Goal: Task Accomplishment & Management: Manage account settings

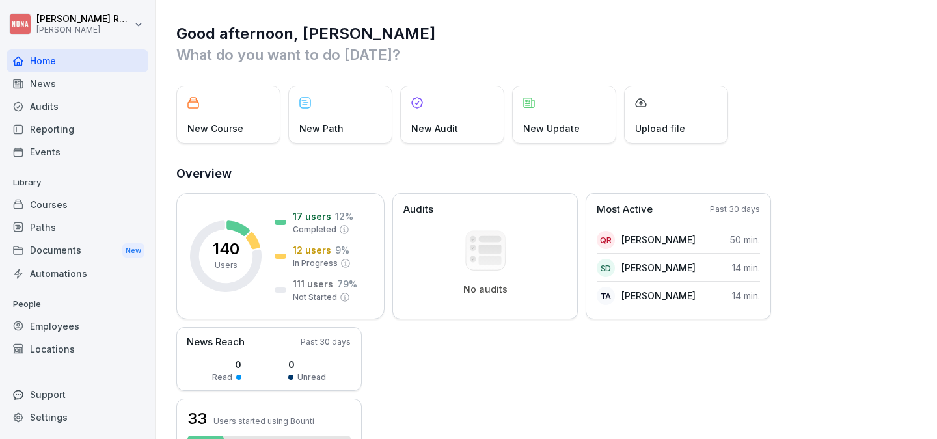
click at [65, 202] on div "Courses" at bounding box center [78, 204] width 142 height 23
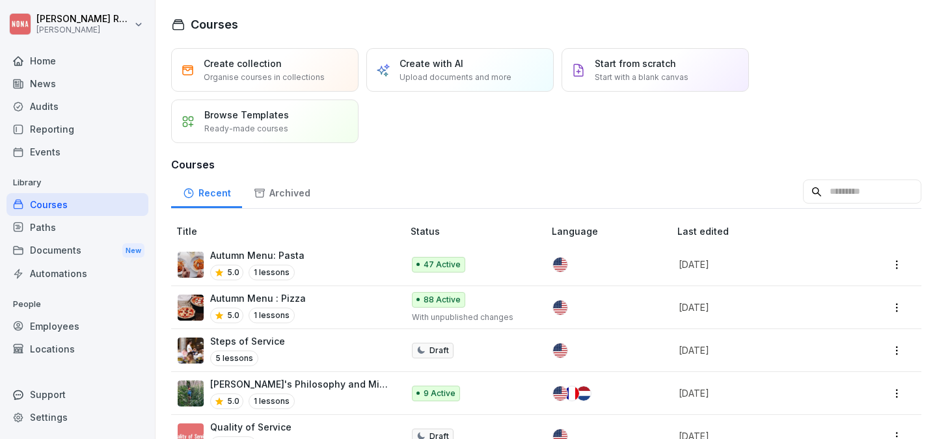
click at [243, 258] on p "Autumn Menu: Pasta" at bounding box center [257, 256] width 94 height 14
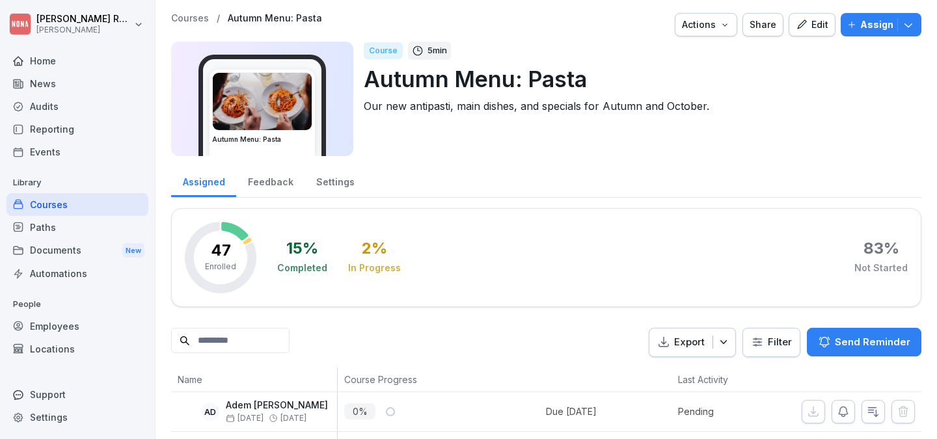
click at [764, 348] on html "[PERSON_NAME] [PERSON_NAME] Home News Audits Reporting Events Library Courses P…" at bounding box center [468, 219] width 937 height 439
click at [542, 286] on html "[PERSON_NAME] [PERSON_NAME] Home News Audits Reporting Events Library Courses P…" at bounding box center [468, 219] width 937 height 439
click at [774, 346] on html "[PERSON_NAME] [PERSON_NAME] Home News Audits Reporting Events Library Courses P…" at bounding box center [468, 219] width 937 height 439
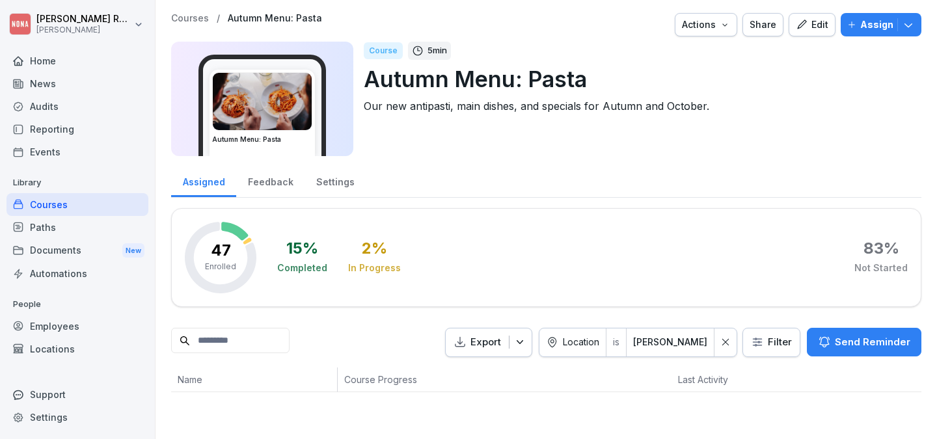
click at [352, 339] on div "Export Location is NONA Flagey Filter Send Reminder" at bounding box center [546, 342] width 751 height 29
click at [567, 92] on p "Autumn Menu: Pasta" at bounding box center [638, 78] width 548 height 33
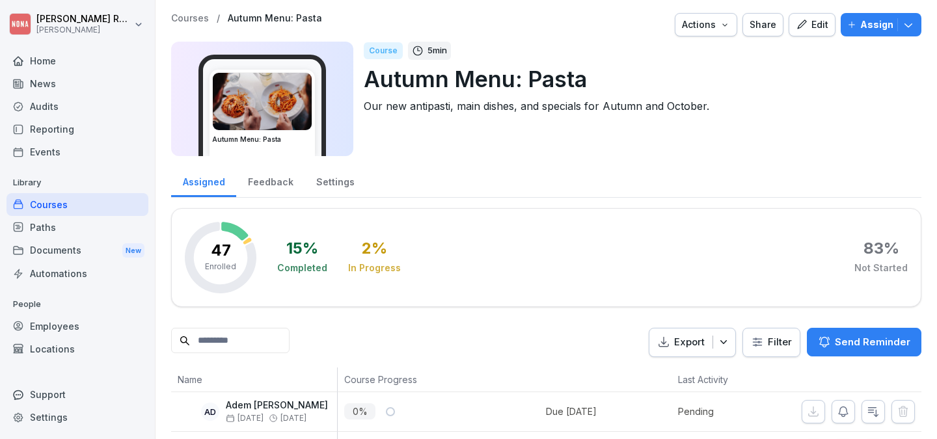
click at [778, 346] on html "[PERSON_NAME] [PERSON_NAME] Home News Audits Reporting Events Library Courses P…" at bounding box center [468, 219] width 937 height 439
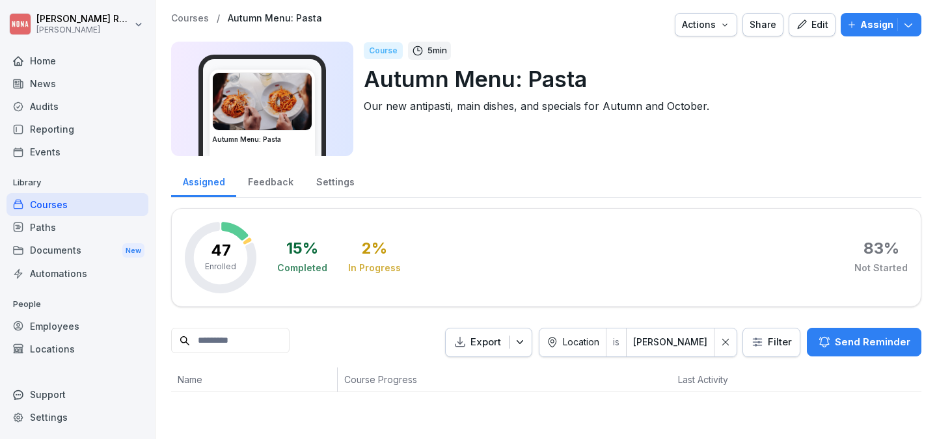
click at [728, 344] on icon at bounding box center [725, 342] width 9 height 9
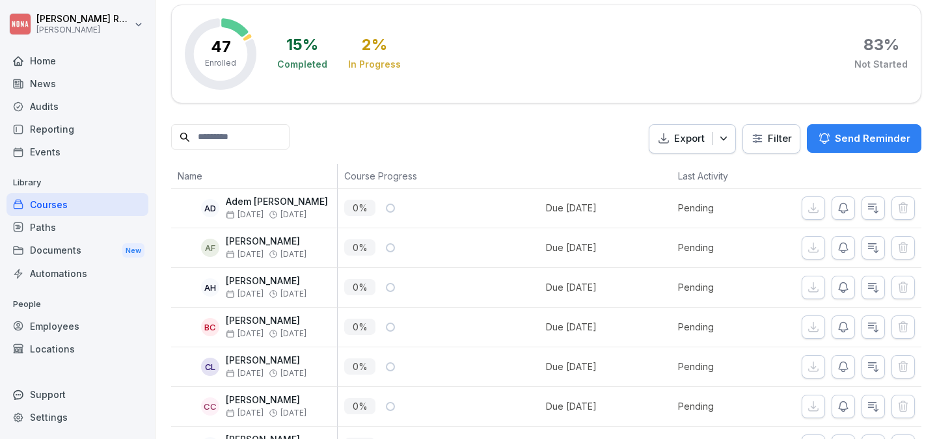
scroll to position [206, 0]
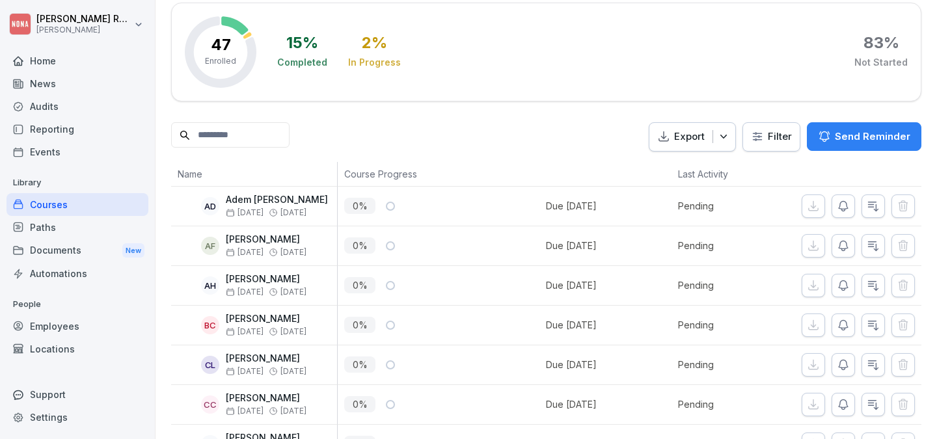
click at [796, 135] on html "[PERSON_NAME] [PERSON_NAME] Home News Audits Reporting Events Library Courses P…" at bounding box center [468, 219] width 937 height 439
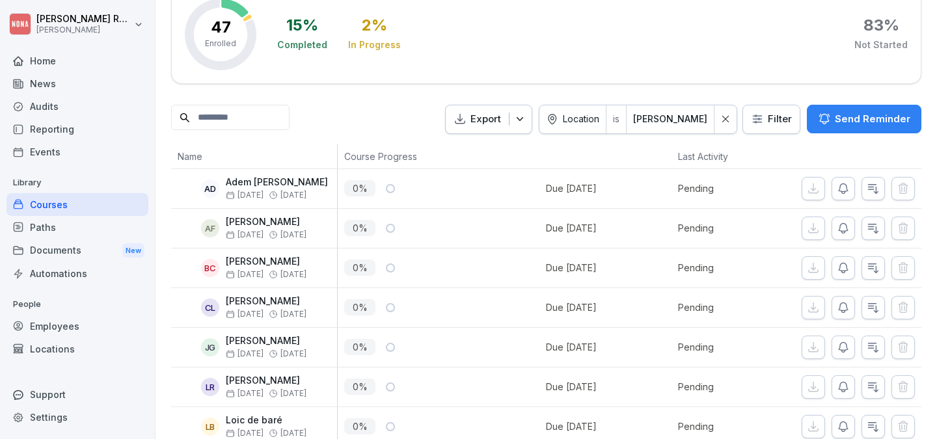
scroll to position [236, 0]
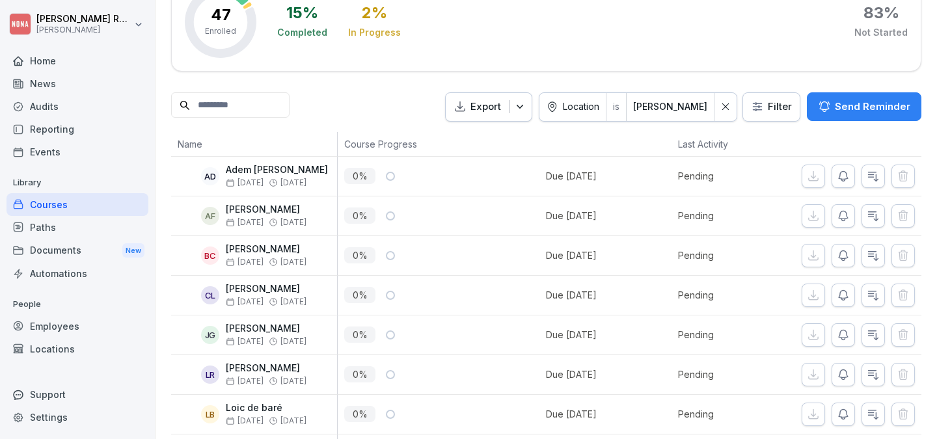
click at [722, 109] on div at bounding box center [726, 107] width 22 height 28
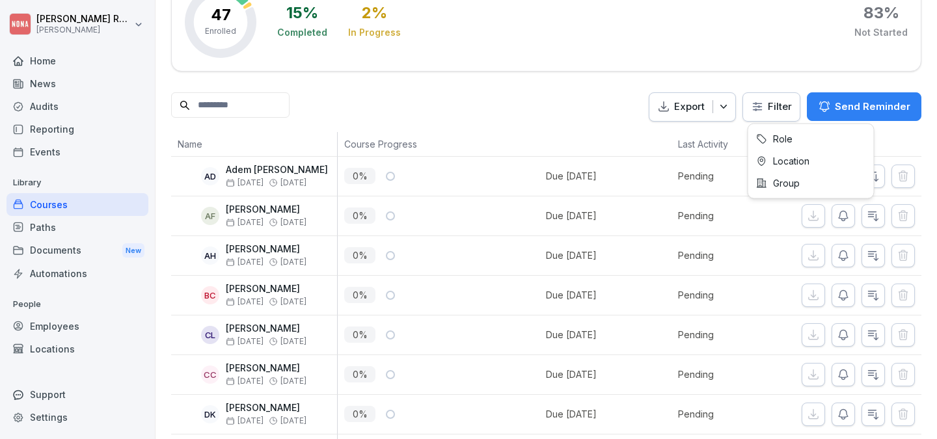
click at [781, 109] on html "[PERSON_NAME] [PERSON_NAME] Home News Audits Reporting Events Library Courses P…" at bounding box center [468, 219] width 937 height 439
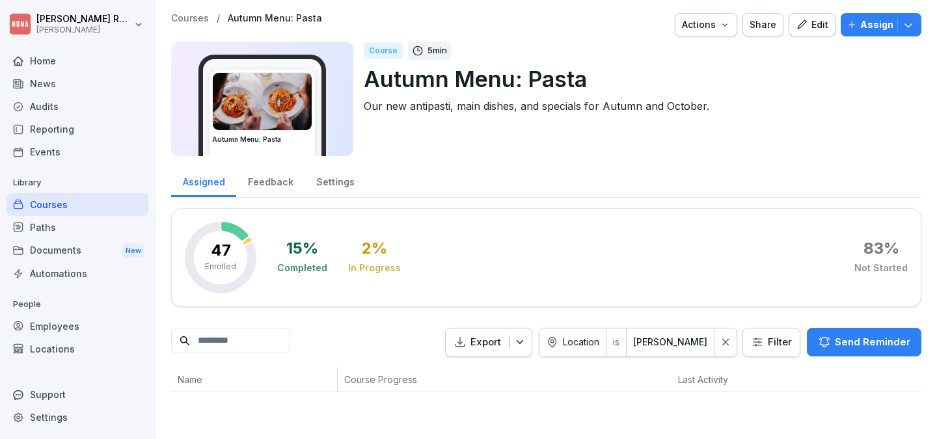
scroll to position [0, 0]
click at [727, 342] on icon at bounding box center [725, 342] width 9 height 9
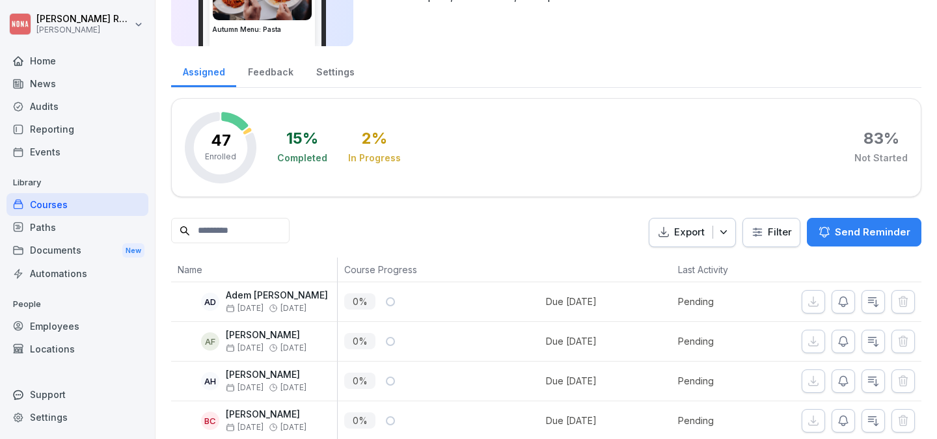
scroll to position [109, 0]
click at [228, 239] on input at bounding box center [230, 231] width 118 height 25
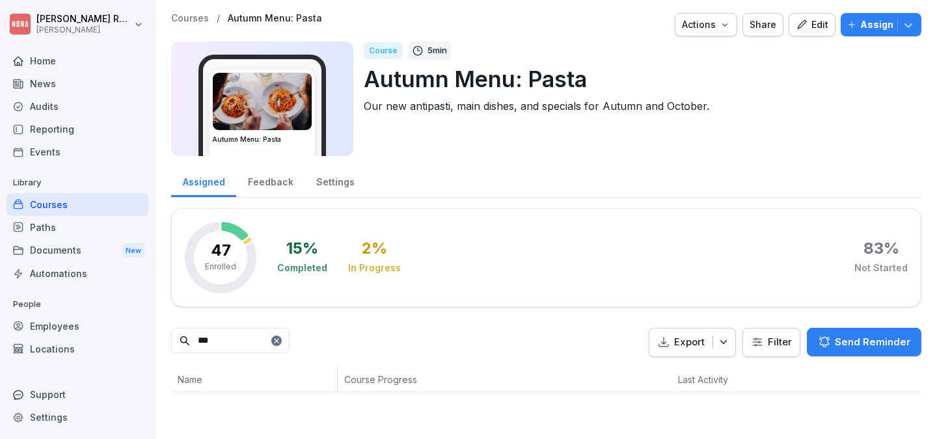
scroll to position [0, 0]
type input "***"
click at [279, 339] on icon at bounding box center [276, 341] width 5 height 5
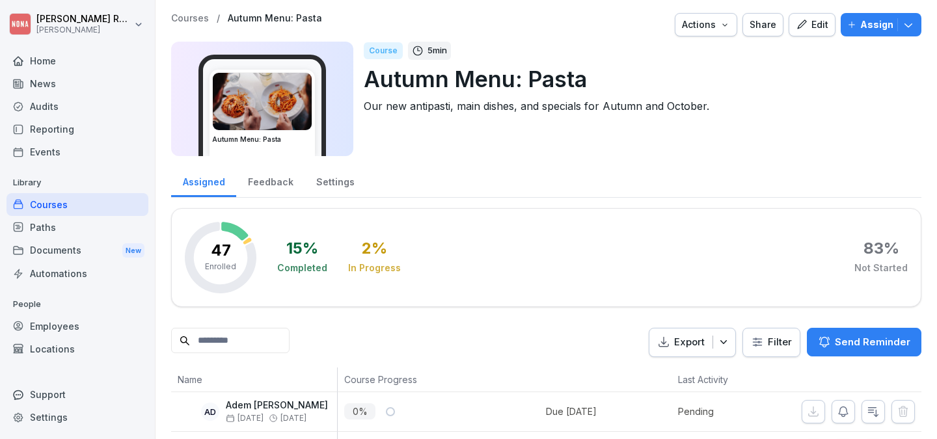
click at [55, 331] on div "Employees" at bounding box center [78, 326] width 142 height 23
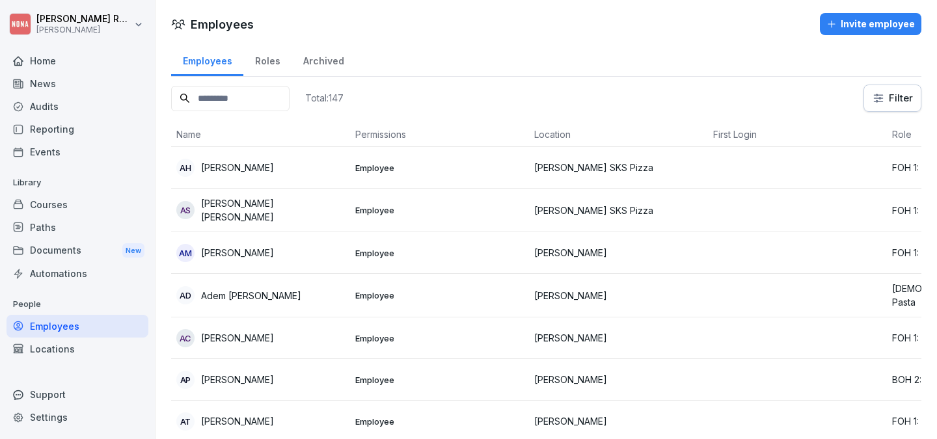
click at [242, 102] on input at bounding box center [230, 98] width 118 height 25
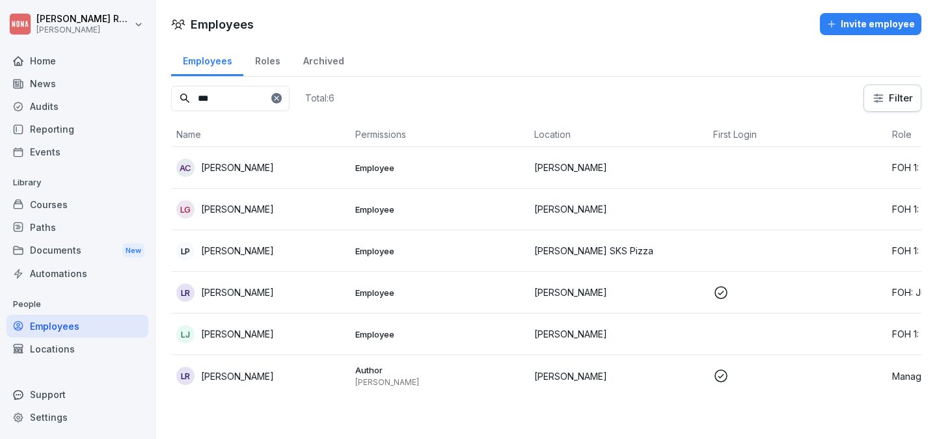
type input "***"
click at [221, 375] on p "[PERSON_NAME]" at bounding box center [237, 377] width 73 height 14
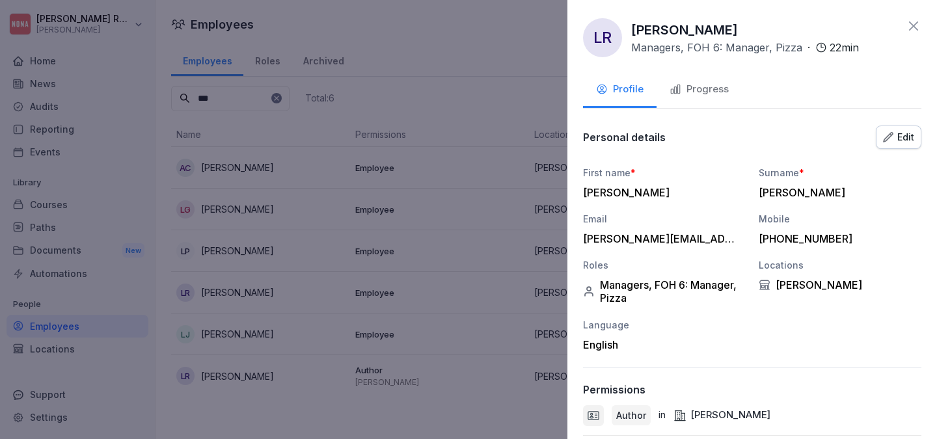
click at [717, 85] on div "Progress" at bounding box center [699, 89] width 59 height 15
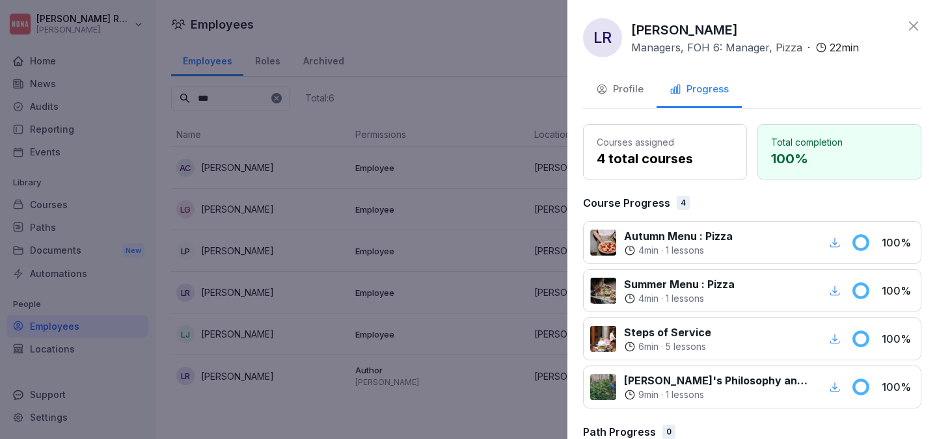
click at [913, 25] on icon at bounding box center [913, 25] width 9 height 9
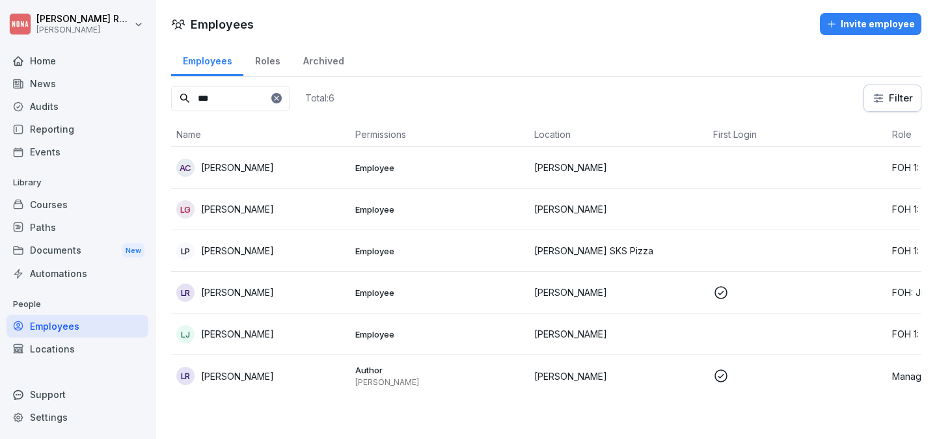
click at [44, 352] on div "Locations" at bounding box center [78, 349] width 142 height 23
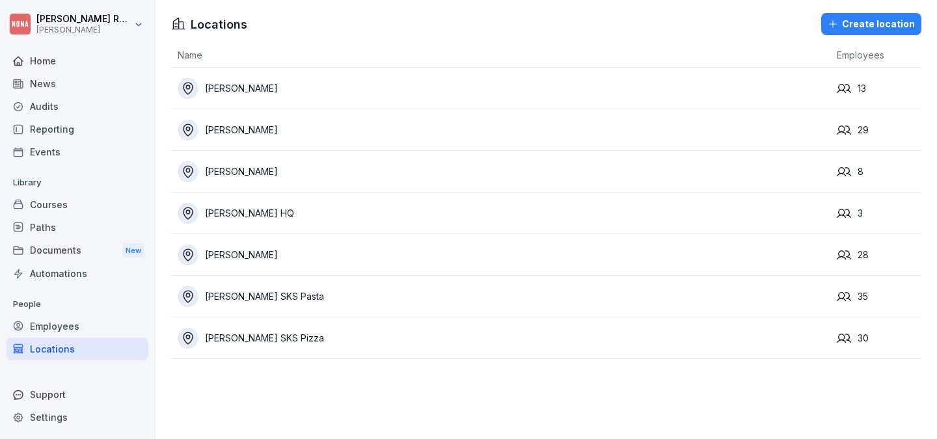
click at [238, 128] on div "[PERSON_NAME]" at bounding box center [504, 130] width 653 height 21
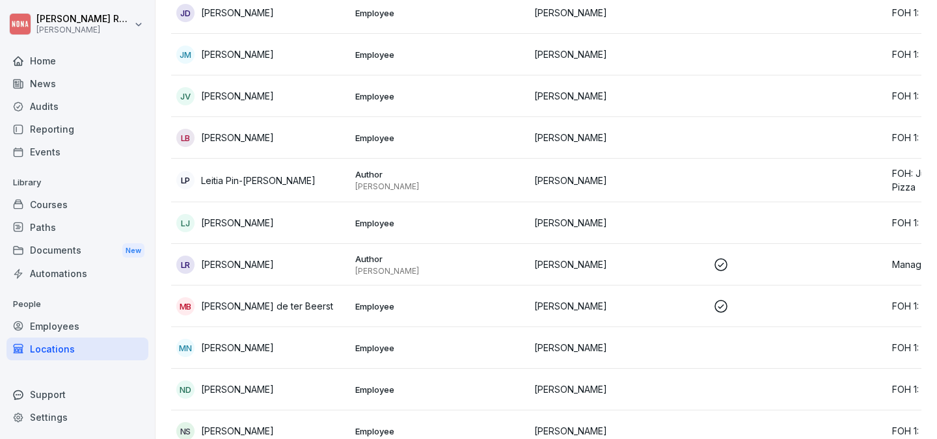
scroll to position [756, 0]
